Goal: Task Accomplishment & Management: Manage account settings

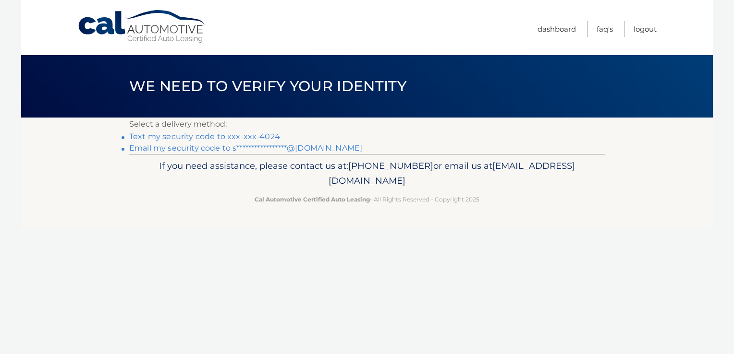
click at [172, 147] on link "**********" at bounding box center [245, 148] width 233 height 9
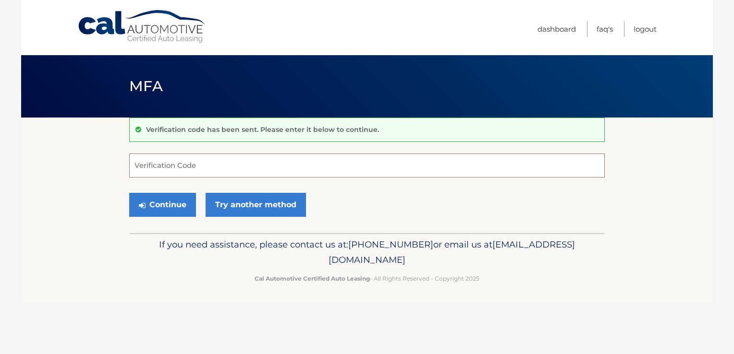
click at [148, 164] on input "Verification Code" at bounding box center [366, 166] width 475 height 24
type input "843613"
click at [153, 203] on button "Continue" at bounding box center [162, 205] width 67 height 24
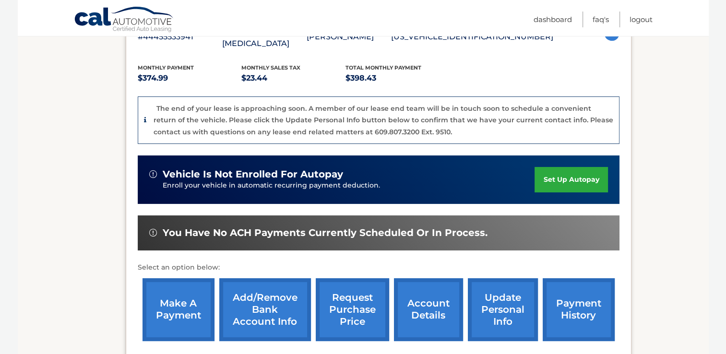
scroll to position [194, 0]
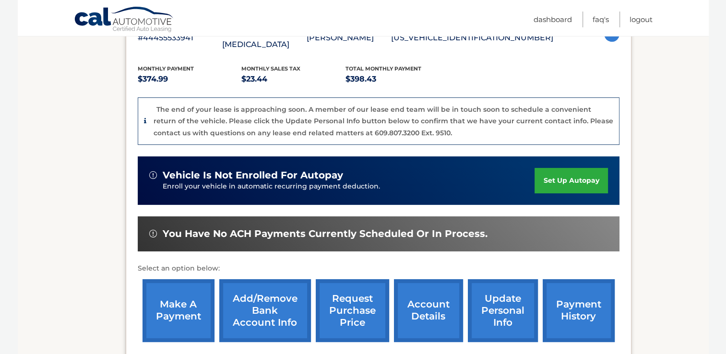
click at [495, 297] on link "update personal info" at bounding box center [503, 310] width 70 height 63
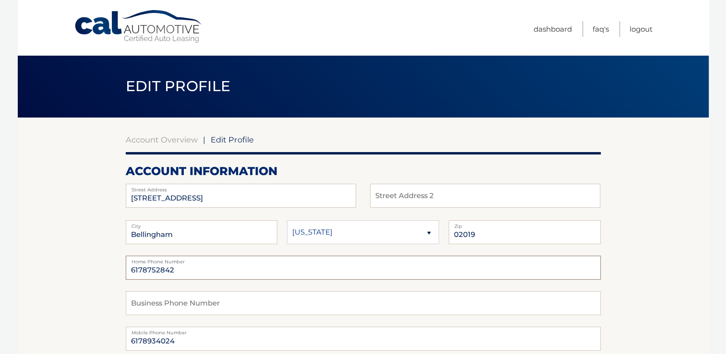
click at [183, 272] on input "6178752842" at bounding box center [363, 268] width 475 height 24
type input "6"
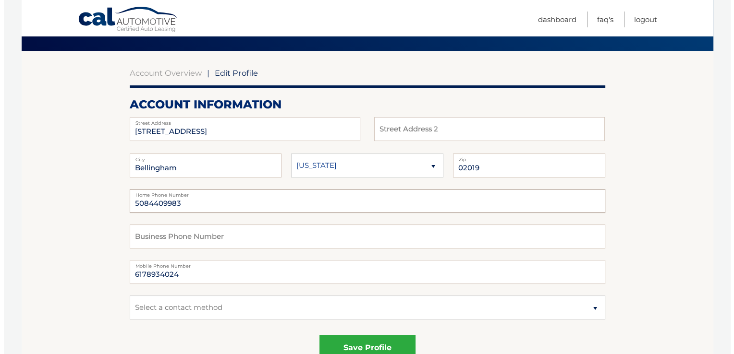
scroll to position [70, 0]
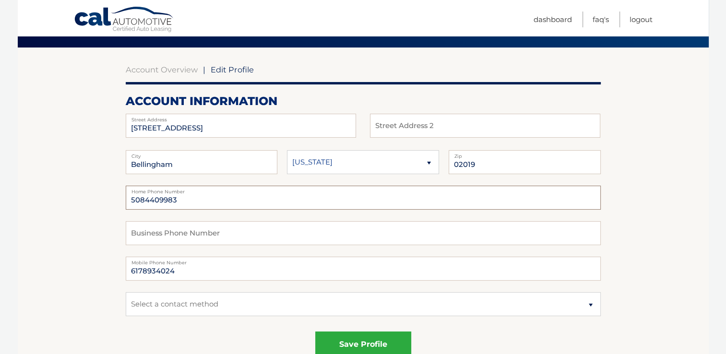
type input "5084409983"
click at [183, 274] on input "6178934024" at bounding box center [363, 269] width 475 height 24
type input "6"
type input "5084409983"
click at [234, 303] on select "Select a contact method Mobile Home" at bounding box center [363, 304] width 475 height 24
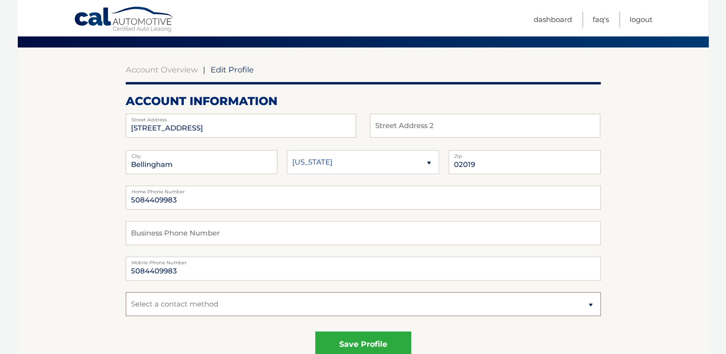
select select "1"
click at [126, 292] on select "Select a contact method Mobile Home" at bounding box center [363, 304] width 475 height 24
click at [177, 206] on input "5084409983" at bounding box center [363, 198] width 475 height 24
type input "5"
click at [359, 337] on button "save profile" at bounding box center [363, 345] width 96 height 26
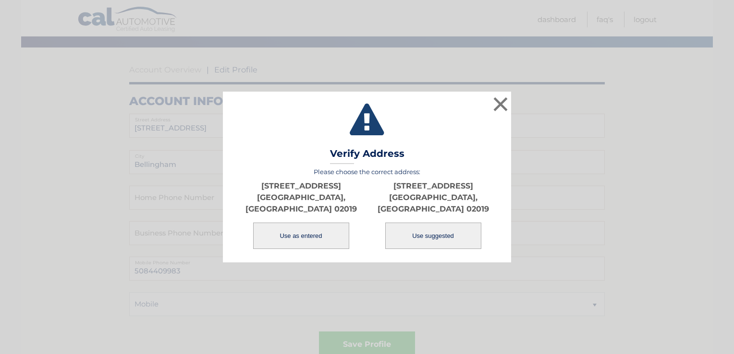
click at [431, 231] on button "Use suggested" at bounding box center [433, 236] width 96 height 26
type input "85 LAKESHORE DR"
type input "BELLINGHAM"
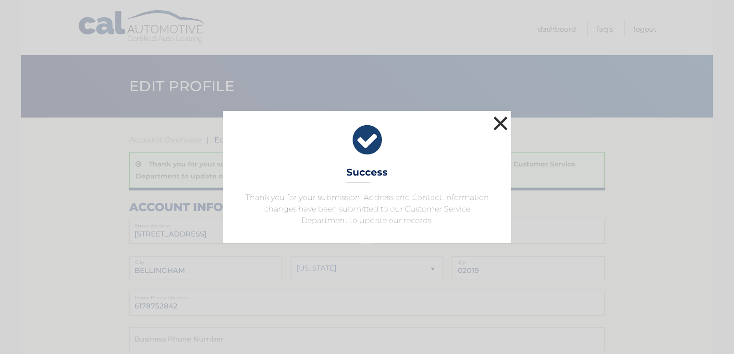
click at [500, 122] on button "×" at bounding box center [500, 123] width 19 height 19
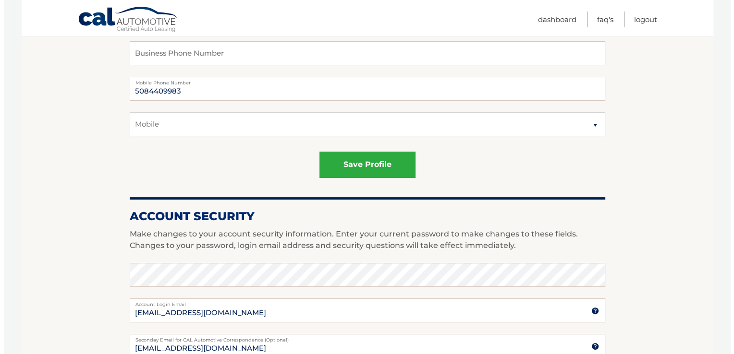
scroll to position [282, 0]
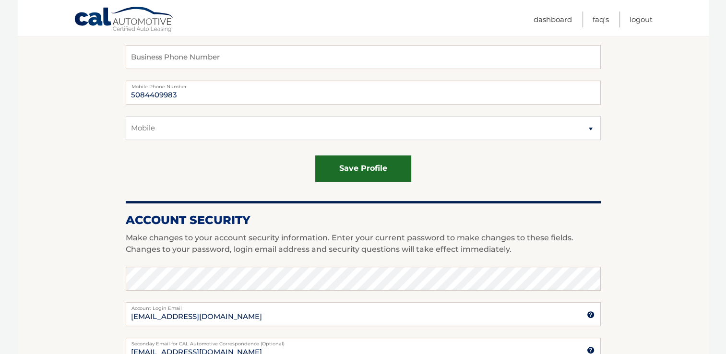
click at [365, 168] on button "save profile" at bounding box center [363, 169] width 96 height 26
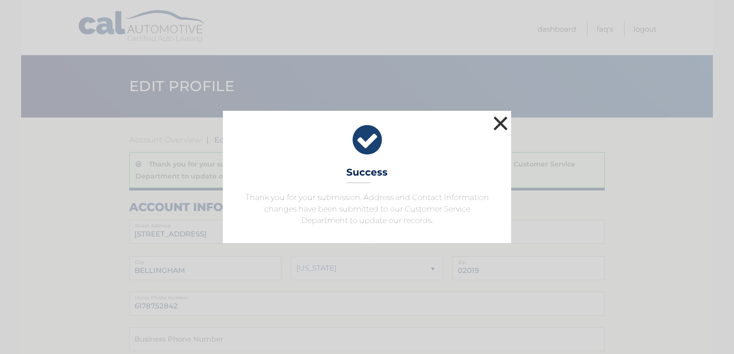
click at [497, 124] on button "×" at bounding box center [500, 123] width 19 height 19
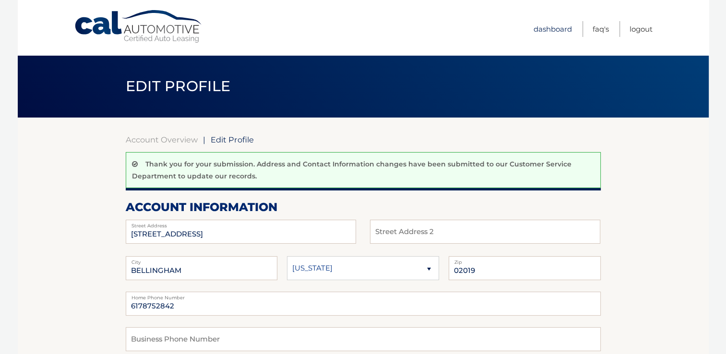
click at [548, 30] on link "Dashboard" at bounding box center [553, 29] width 38 height 16
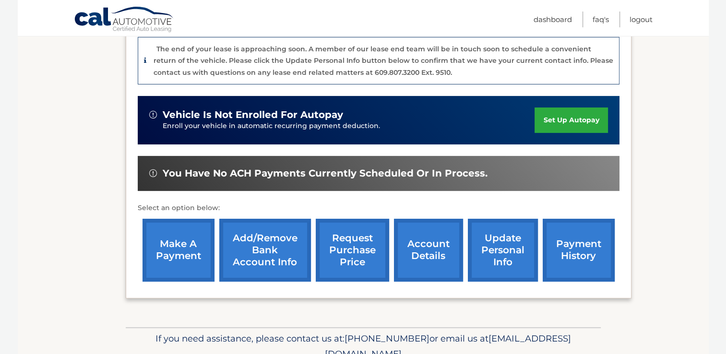
scroll to position [269, 0]
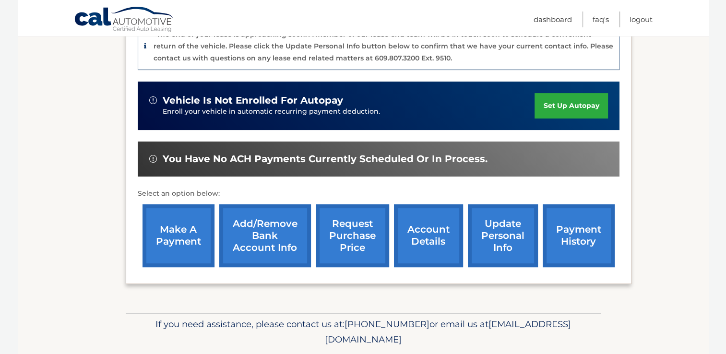
click at [179, 228] on link "make a payment" at bounding box center [179, 236] width 72 height 63
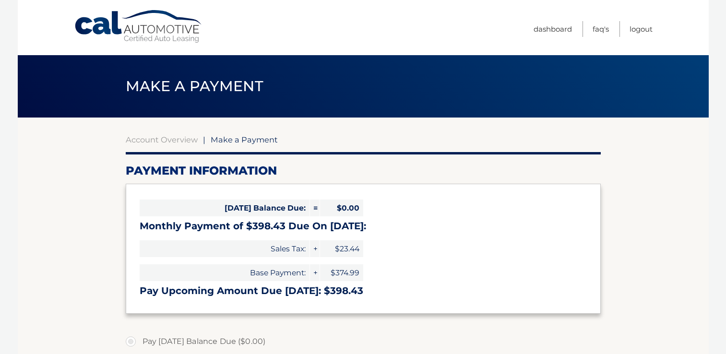
select select "MzEzNWU3NGYtOTY5OS00ODkzLThlNTAtYzI1OWYwODg5YWZk"
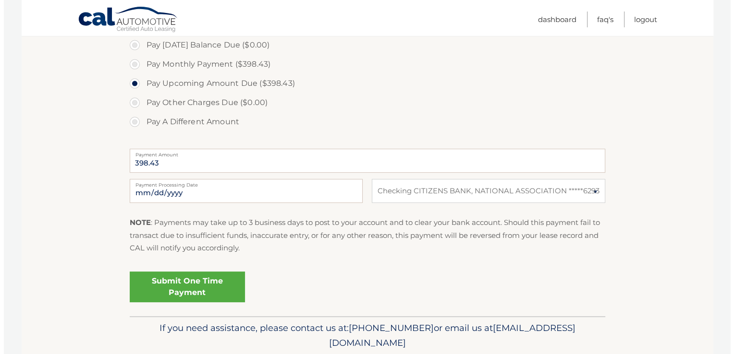
scroll to position [300, 0]
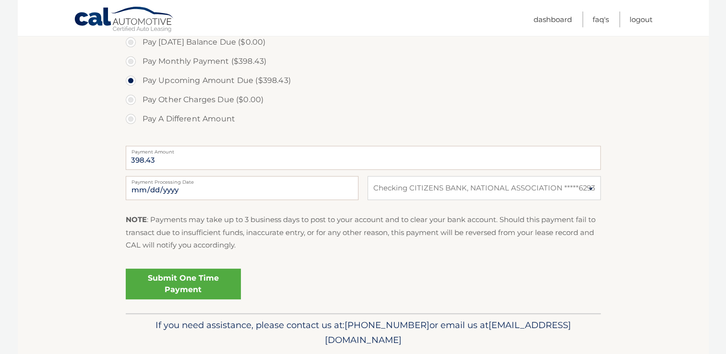
click at [195, 285] on link "Submit One Time Payment" at bounding box center [183, 284] width 115 height 31
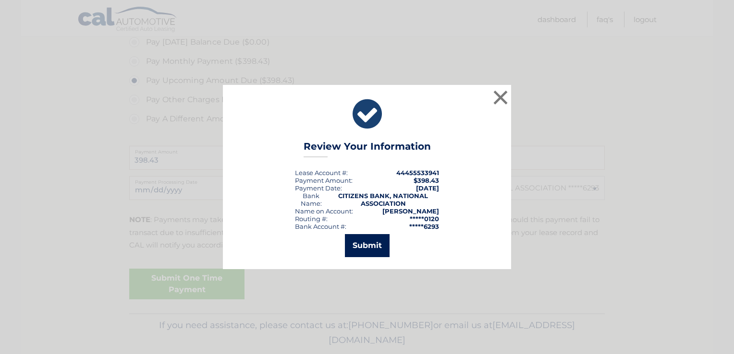
click at [370, 247] on button "Submit" at bounding box center [367, 245] width 45 height 23
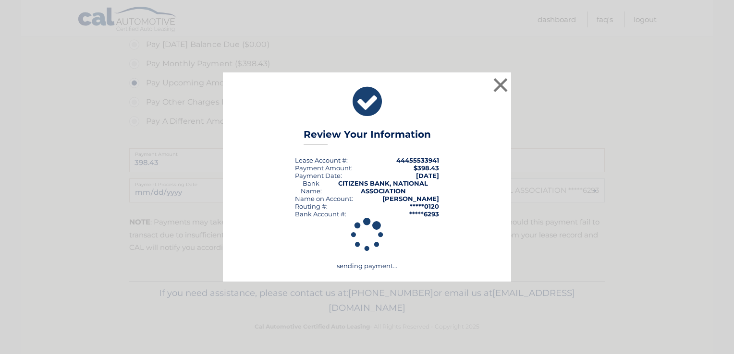
scroll to position [296, 0]
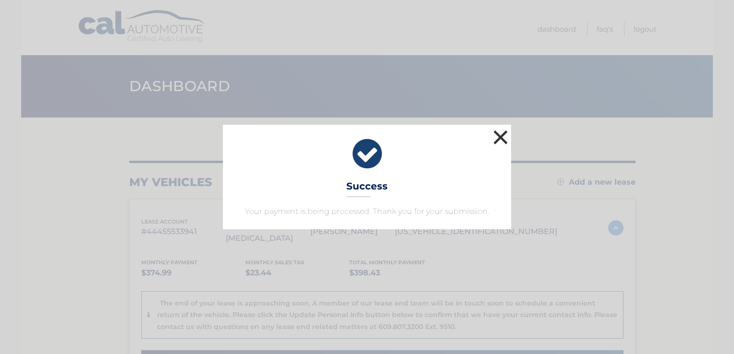
click at [500, 136] on button "×" at bounding box center [500, 137] width 19 height 19
